Goal: Information Seeking & Learning: Learn about a topic

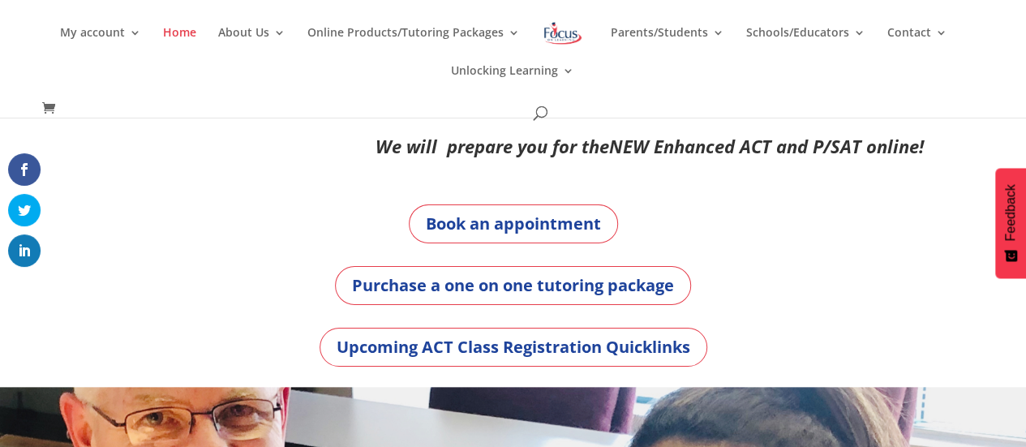
click at [827, 147] on em "NEW Enhanced ACT and P/SAT online!" at bounding box center [766, 146] width 315 height 24
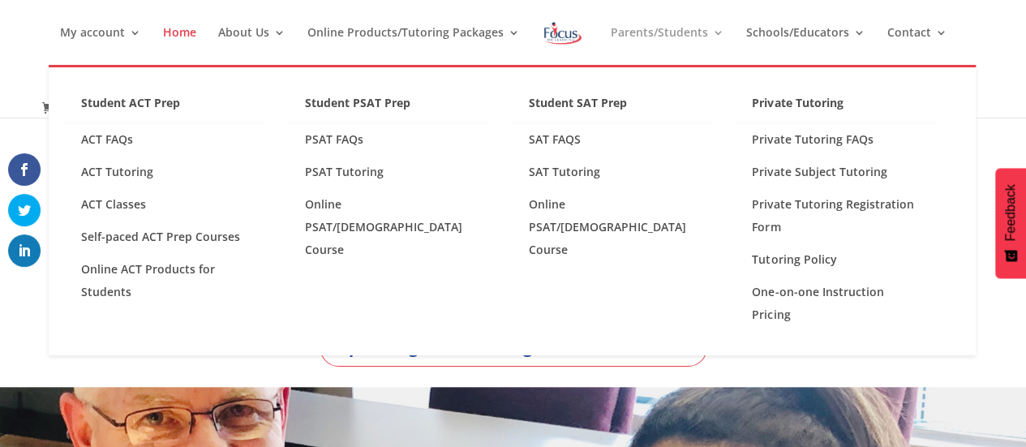
click at [668, 36] on link "Parents/Students" at bounding box center [667, 46] width 114 height 38
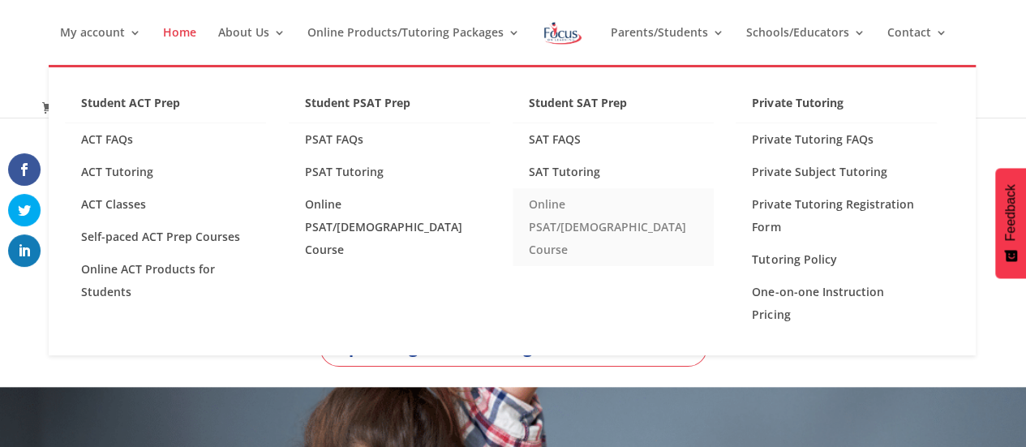
click at [574, 202] on link "Online PSAT/[DEMOGRAPHIC_DATA] Course" at bounding box center [612, 227] width 201 height 78
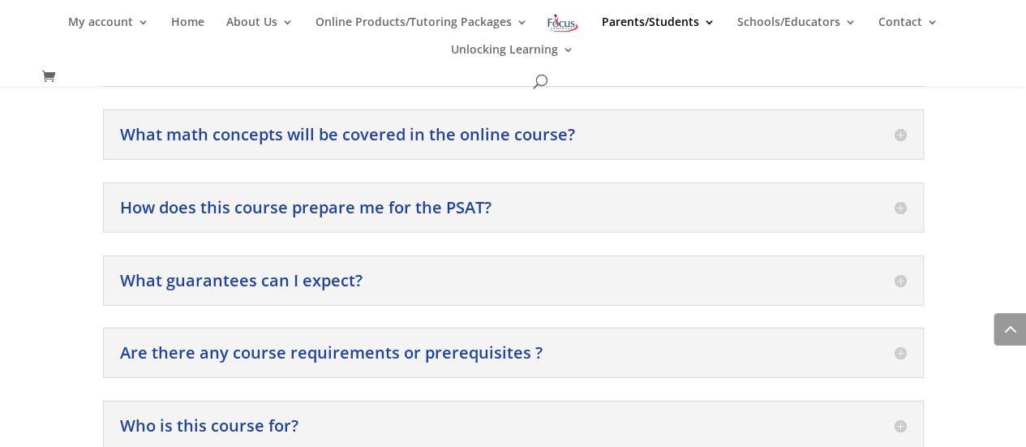
scroll to position [2091, 0]
click at [564, 182] on div "How does this course prepare me for the PSAT? It provides strategies and guided…" at bounding box center [513, 207] width 821 height 50
click at [739, 199] on h5 "How does this course prepare me for the PSAT?" at bounding box center [513, 207] width 787 height 16
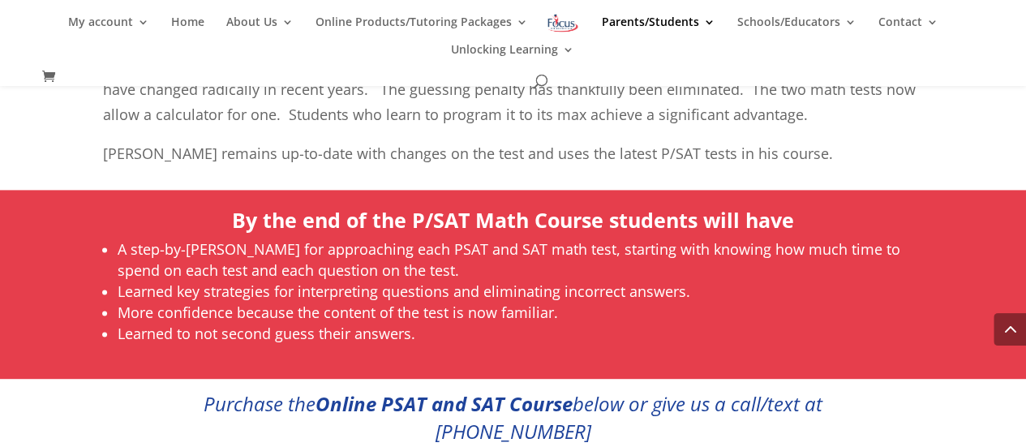
scroll to position [1013, 0]
